Goal: Transaction & Acquisition: Purchase product/service

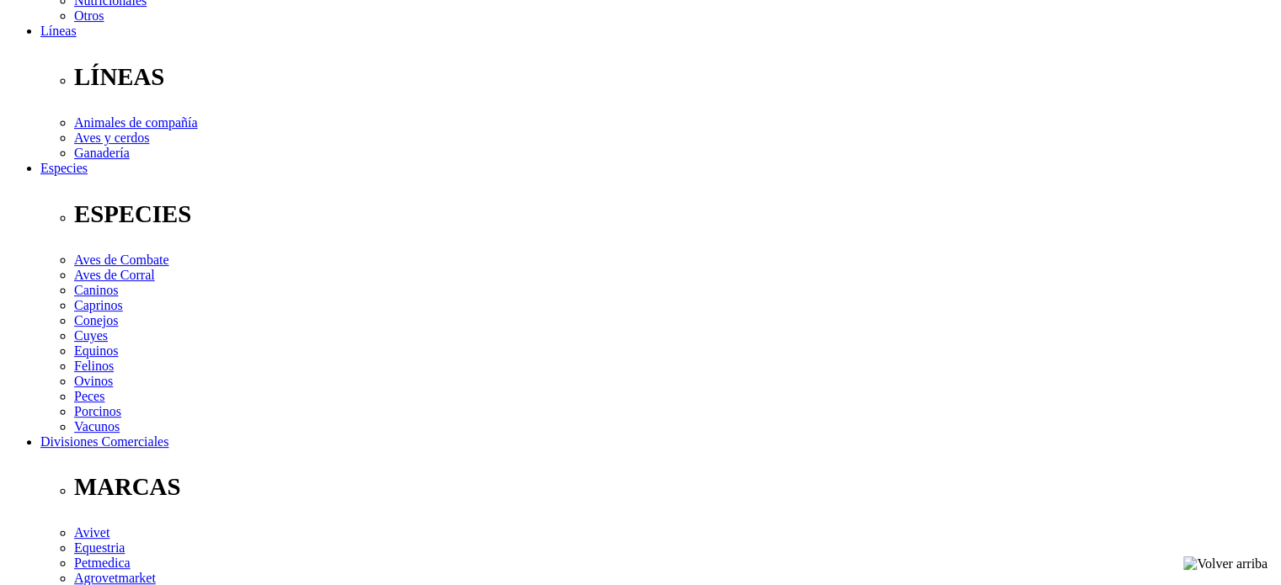
scroll to position [590, 0]
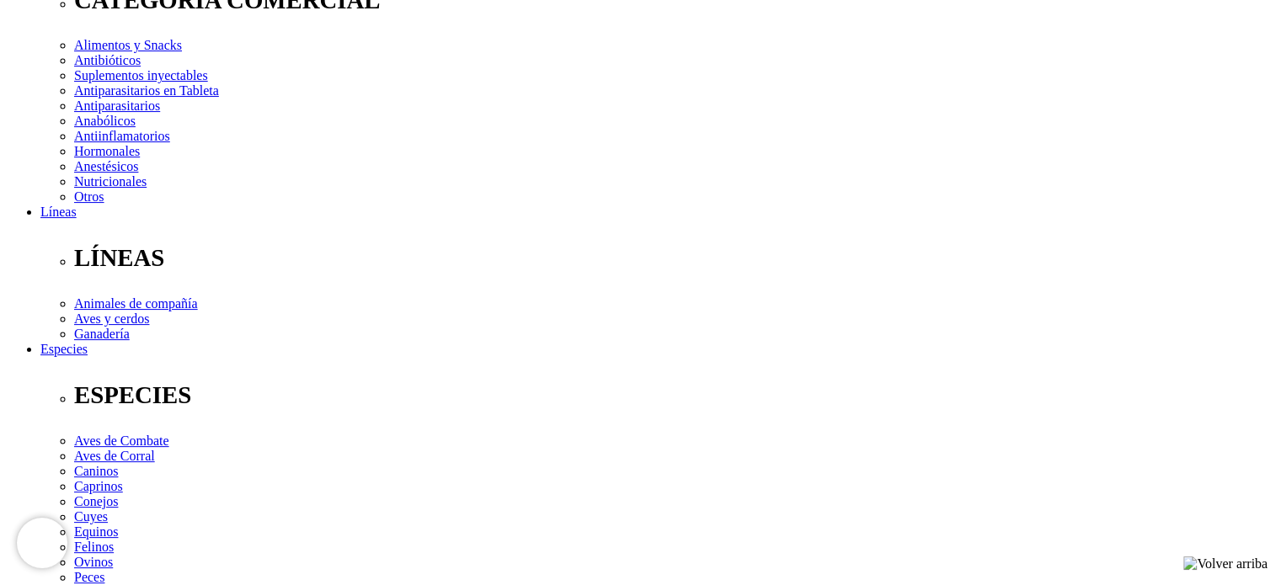
scroll to position [305, 0]
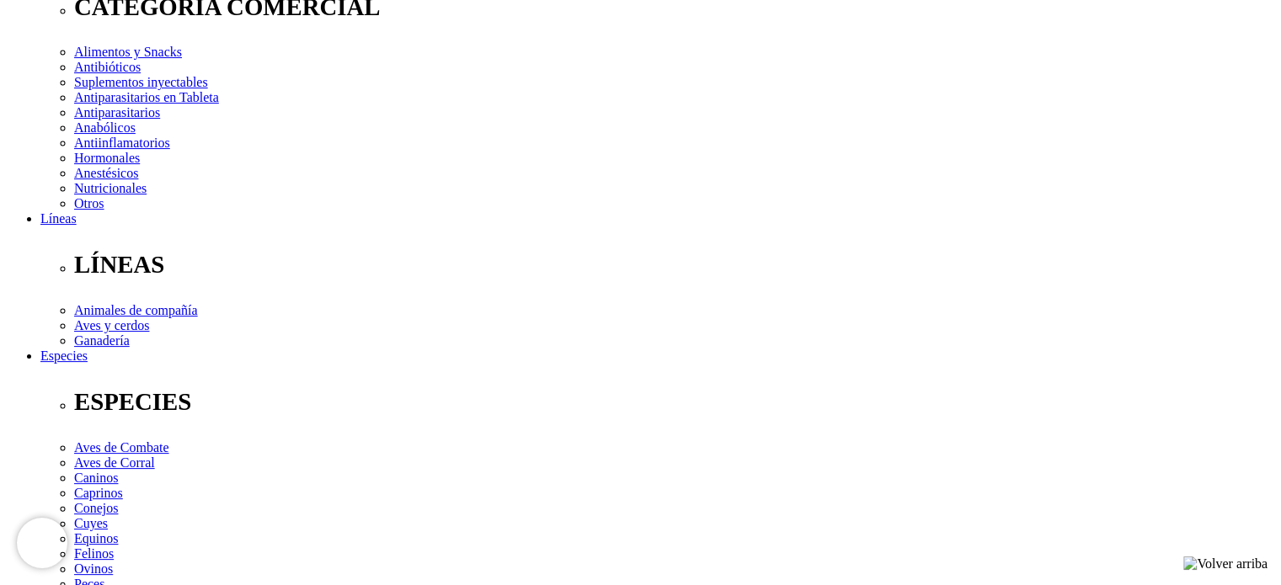
type input "1"
select select "354"
type input "2"
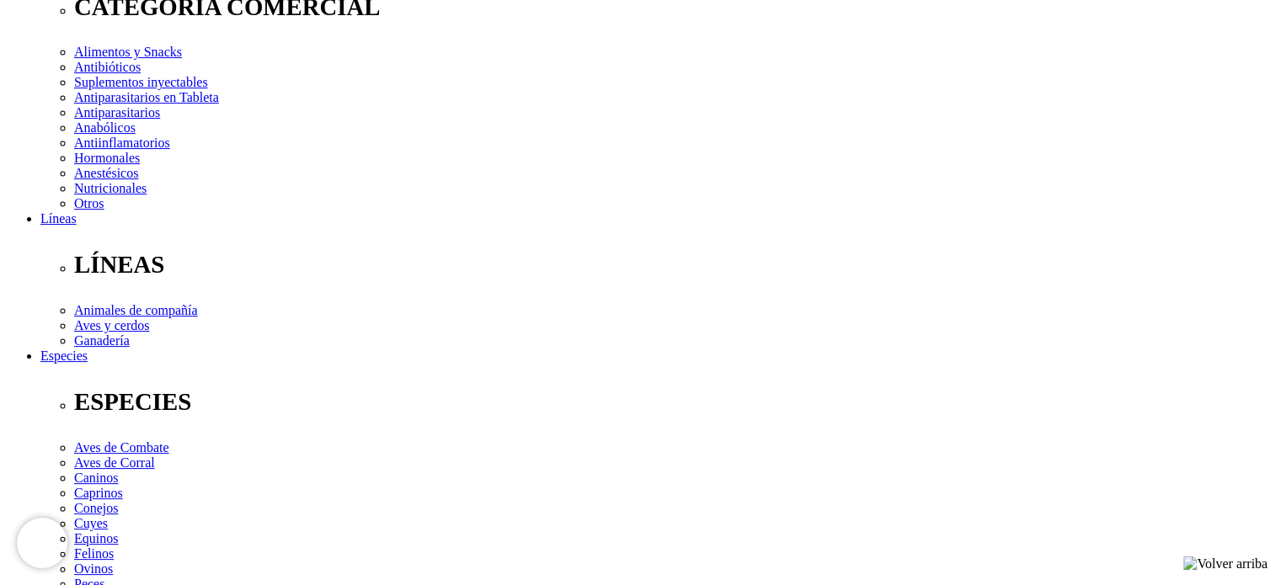
select select "354"
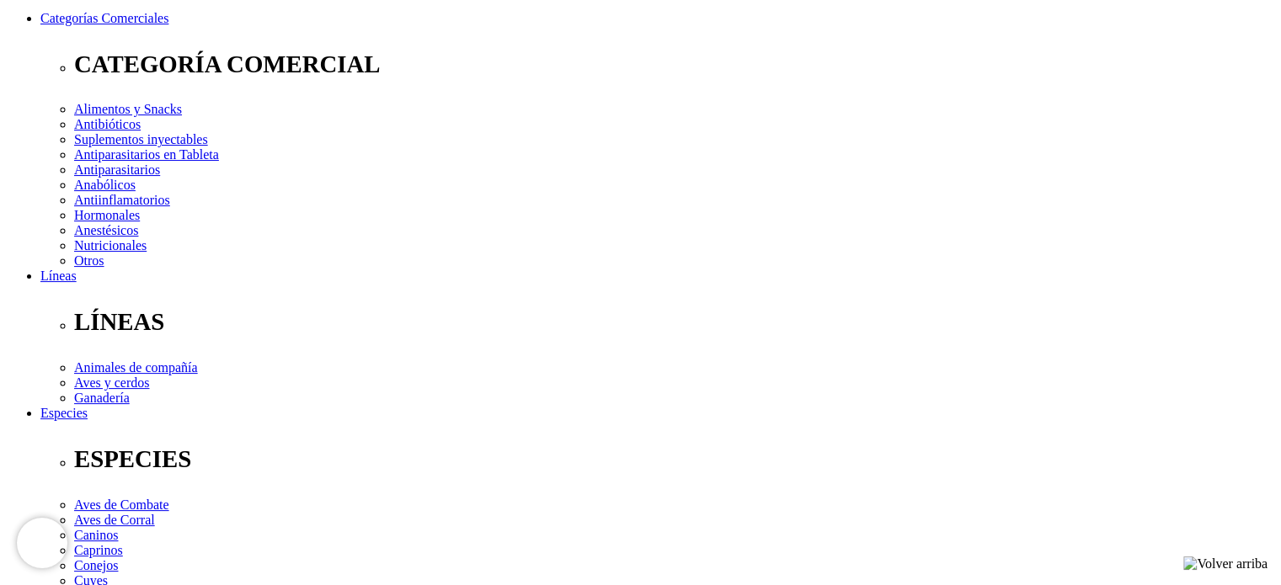
scroll to position [221, 0]
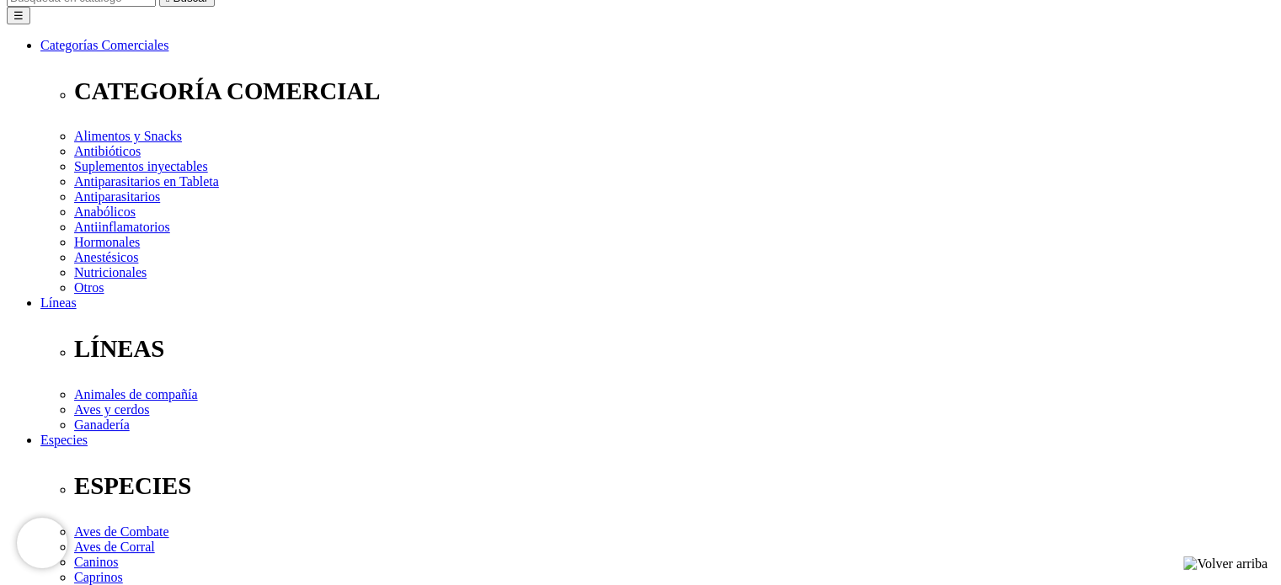
select select "354"
type input "1"
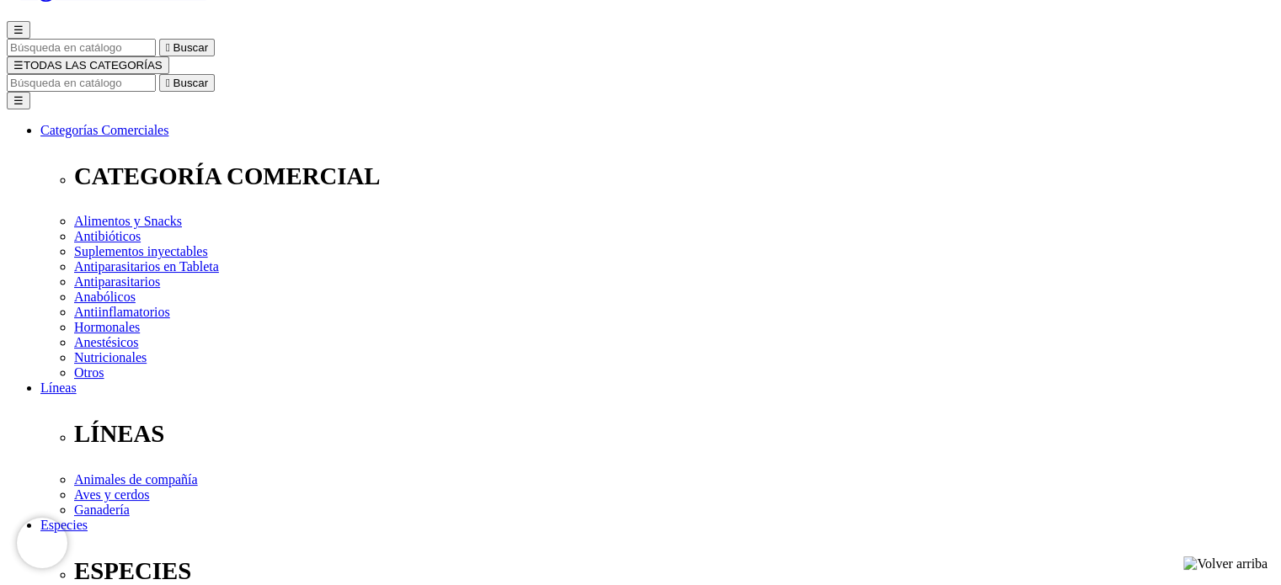
scroll to position [0, 0]
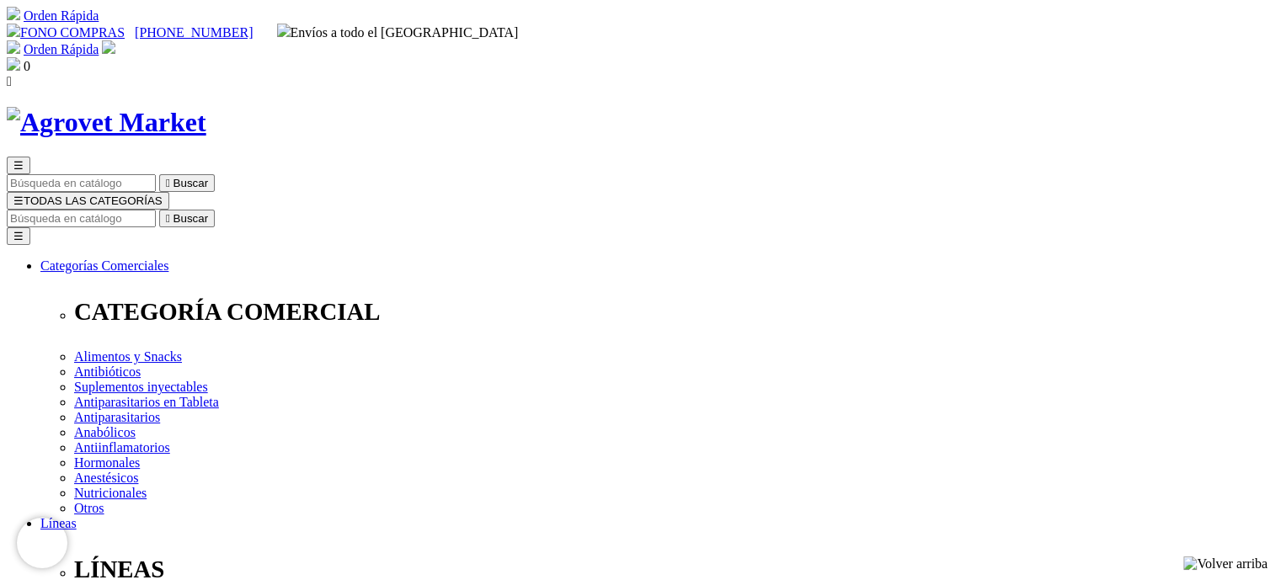
select select "354"
